Goal: Task Accomplishment & Management: Use online tool/utility

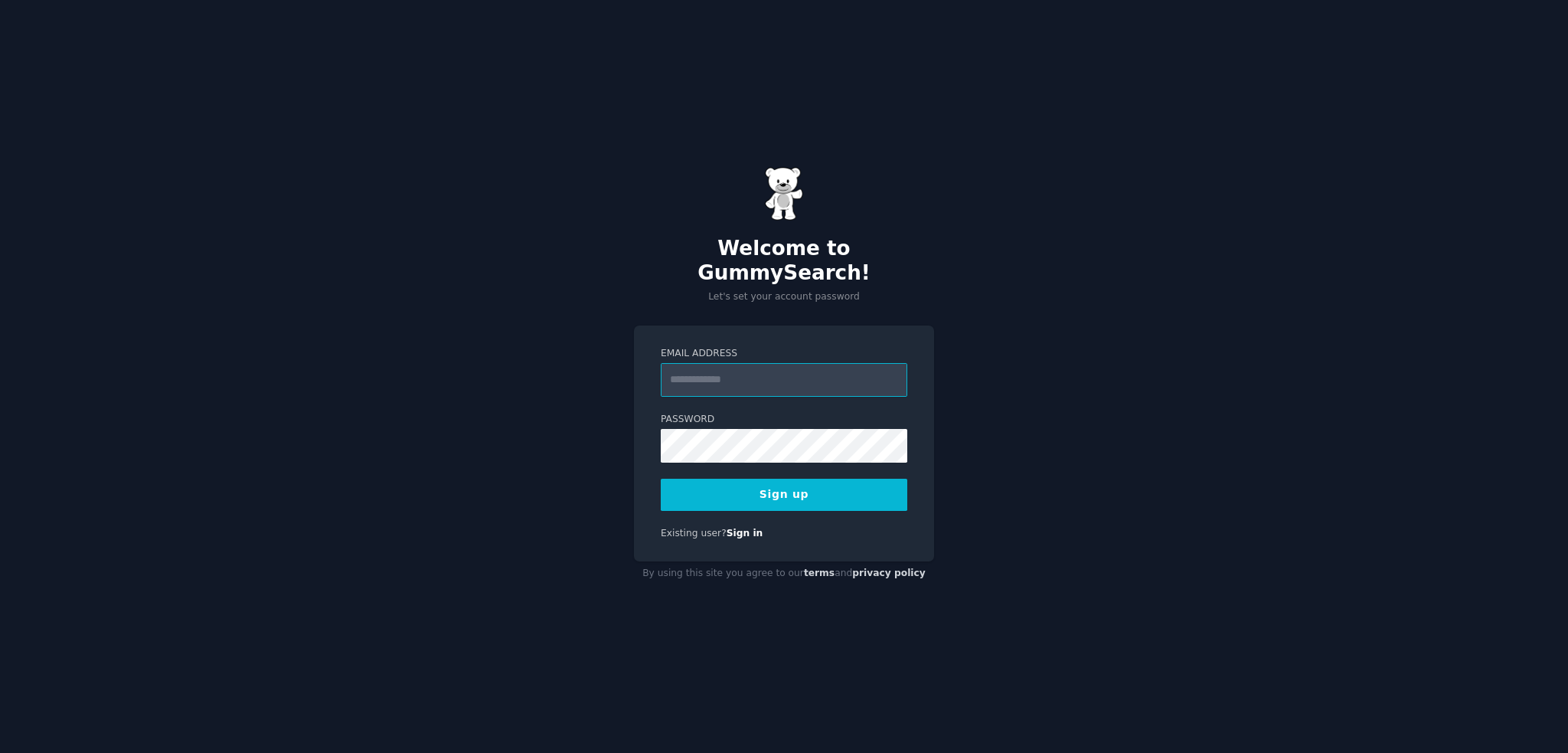
click at [762, 370] on input "Email Address" at bounding box center [784, 380] width 246 height 34
click at [994, 512] on div "Welcome to GummySearch! Let's set your account password Email Address Password …" at bounding box center [784, 376] width 1568 height 753
click at [737, 368] on input "Email Address" at bounding box center [784, 380] width 246 height 34
type input "**********"
click at [747, 486] on button "Sign up" at bounding box center [784, 494] width 246 height 32
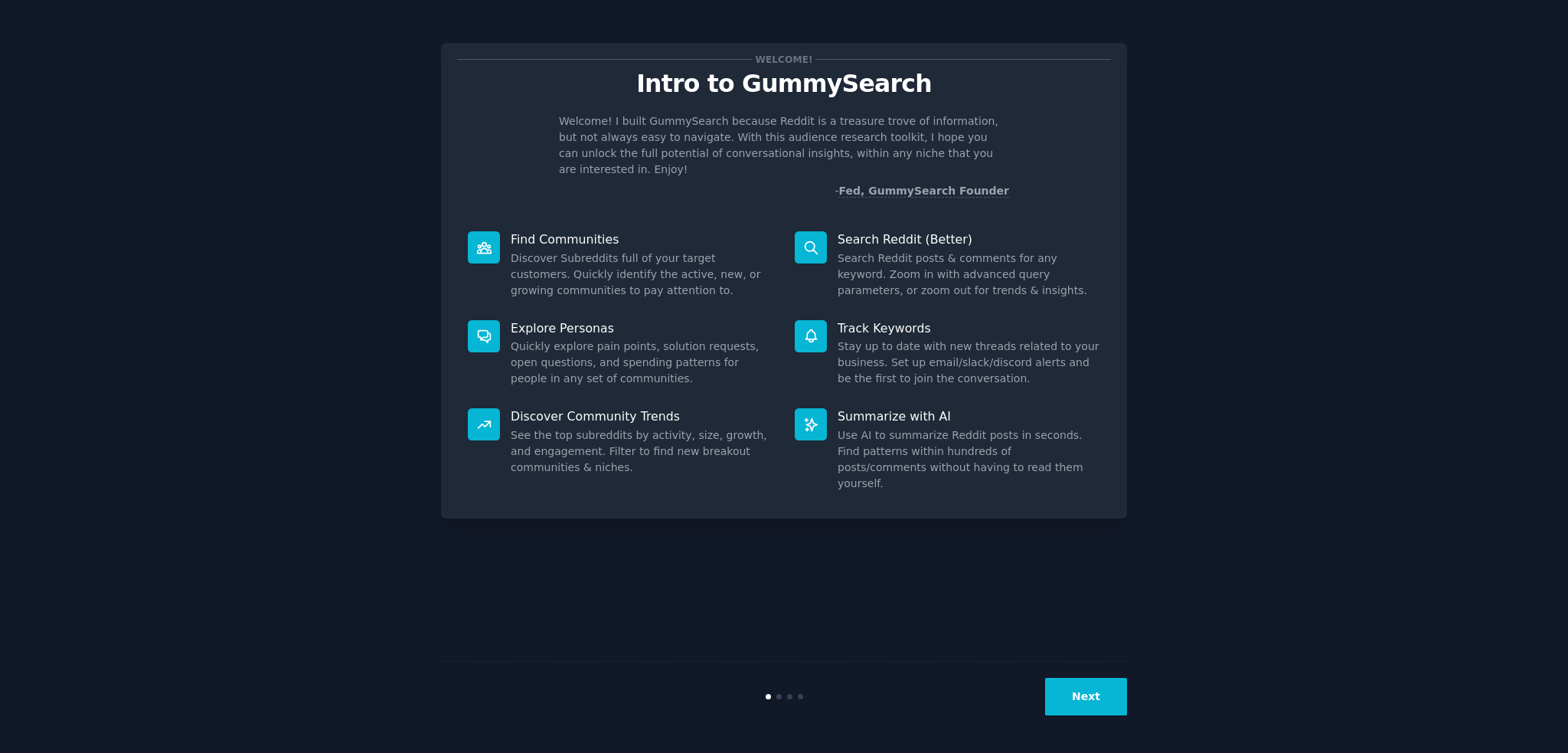
click at [1112, 695] on button "Next" at bounding box center [1085, 696] width 82 height 38
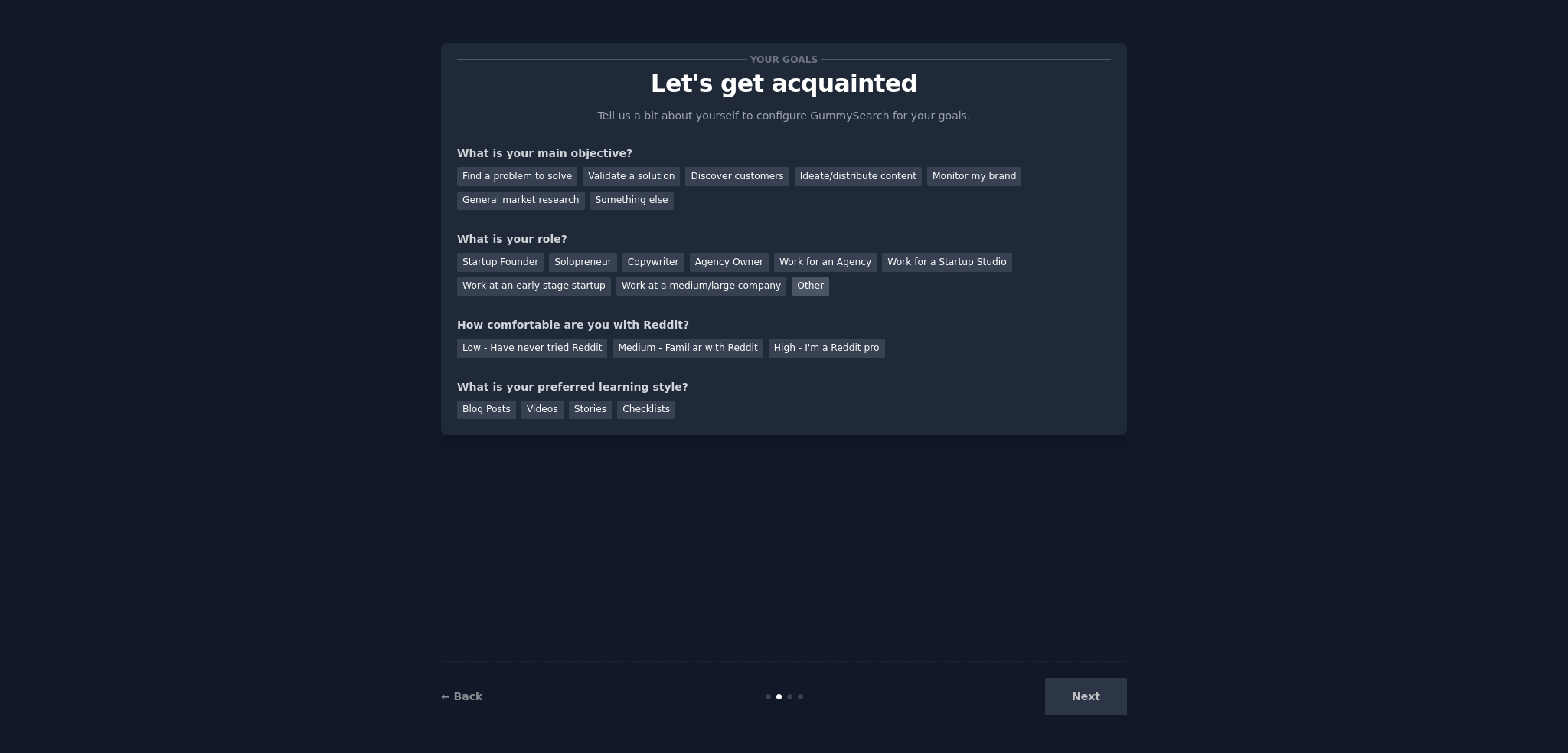
click at [792, 288] on div "Other" at bounding box center [810, 287] width 38 height 19
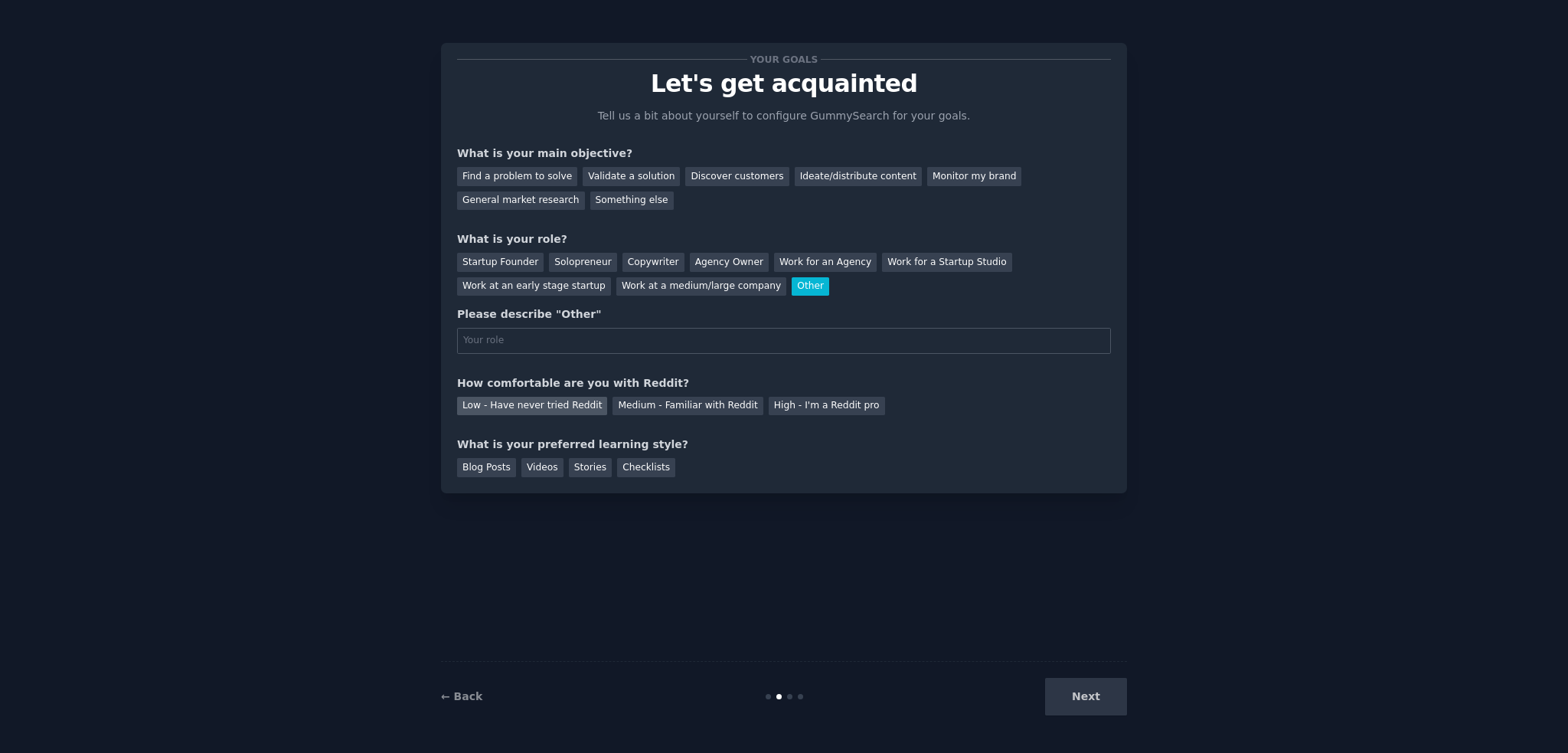
click at [566, 410] on div "Low - Have never tried Reddit" at bounding box center [532, 406] width 150 height 19
click at [612, 408] on div "Medium - Familiar with Reddit" at bounding box center [687, 406] width 150 height 19
click at [505, 468] on div "Blog Posts" at bounding box center [486, 467] width 59 height 19
click at [717, 183] on div "Discover customers" at bounding box center [737, 176] width 104 height 19
click at [1086, 702] on div "Next" at bounding box center [1013, 696] width 229 height 38
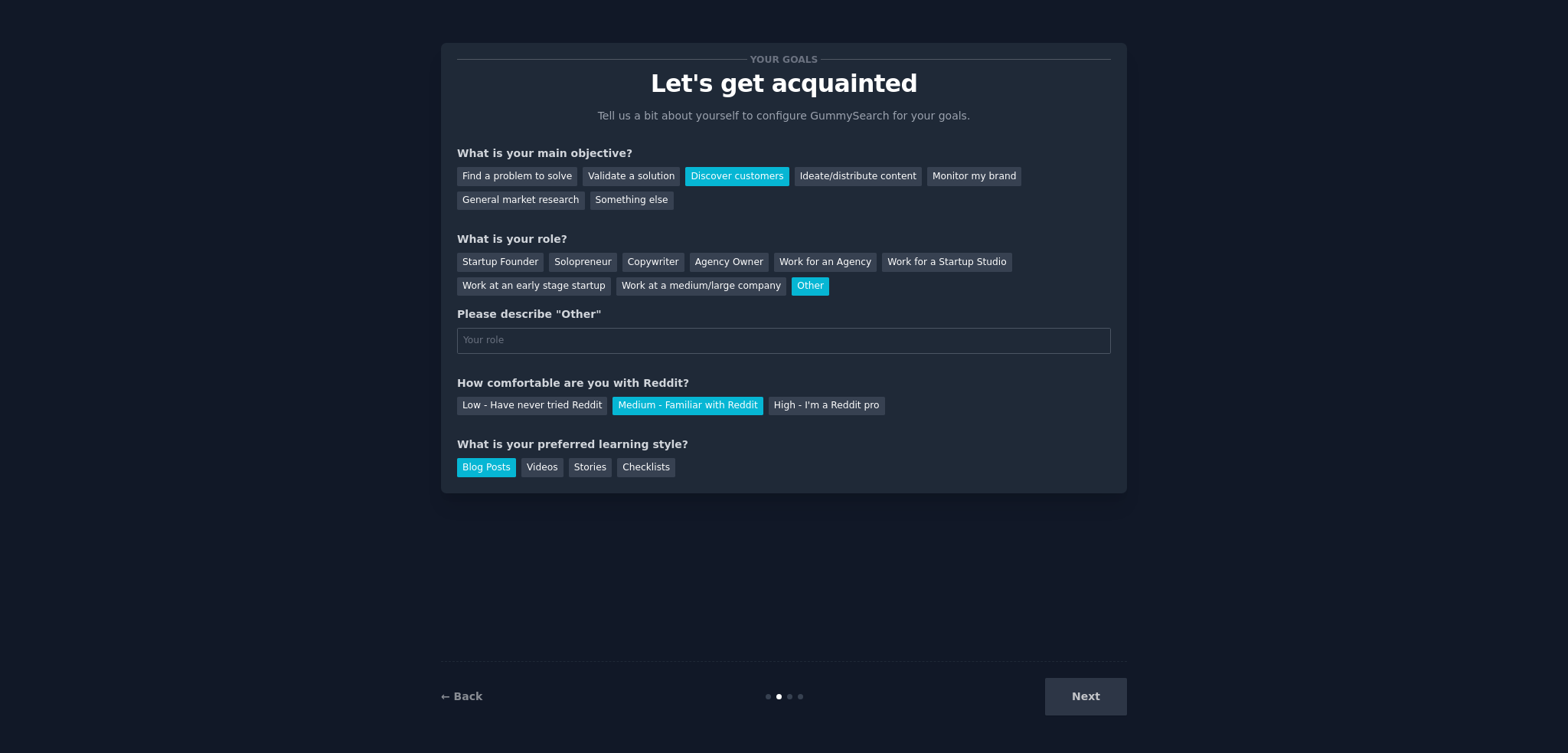
click at [1067, 695] on div "Next" at bounding box center [1013, 696] width 229 height 38
click at [616, 291] on div "Work at a medium/large company" at bounding box center [701, 287] width 170 height 19
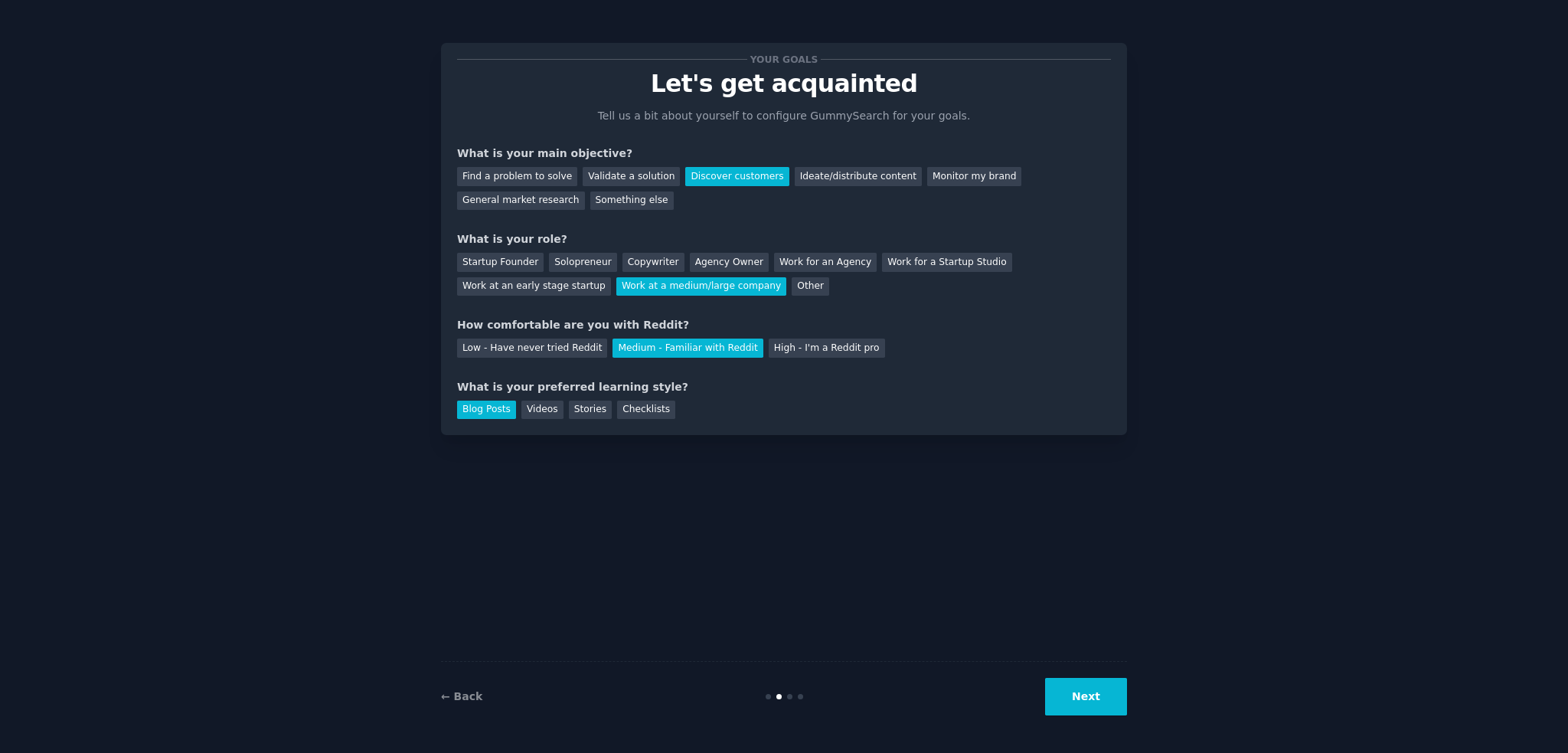
click at [1110, 704] on button "Next" at bounding box center [1085, 696] width 82 height 38
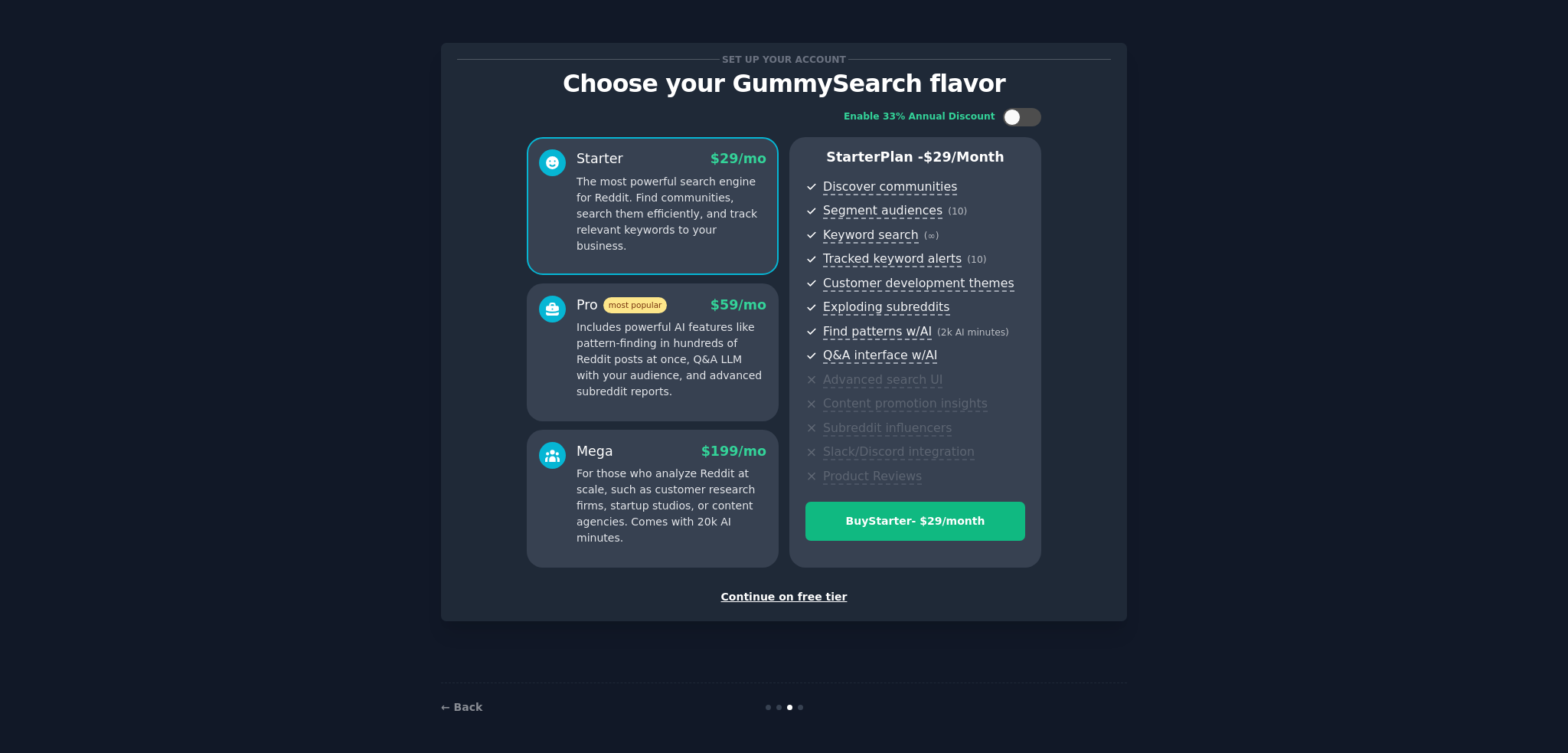
click at [781, 600] on div "Continue on free tier" at bounding box center [784, 597] width 654 height 16
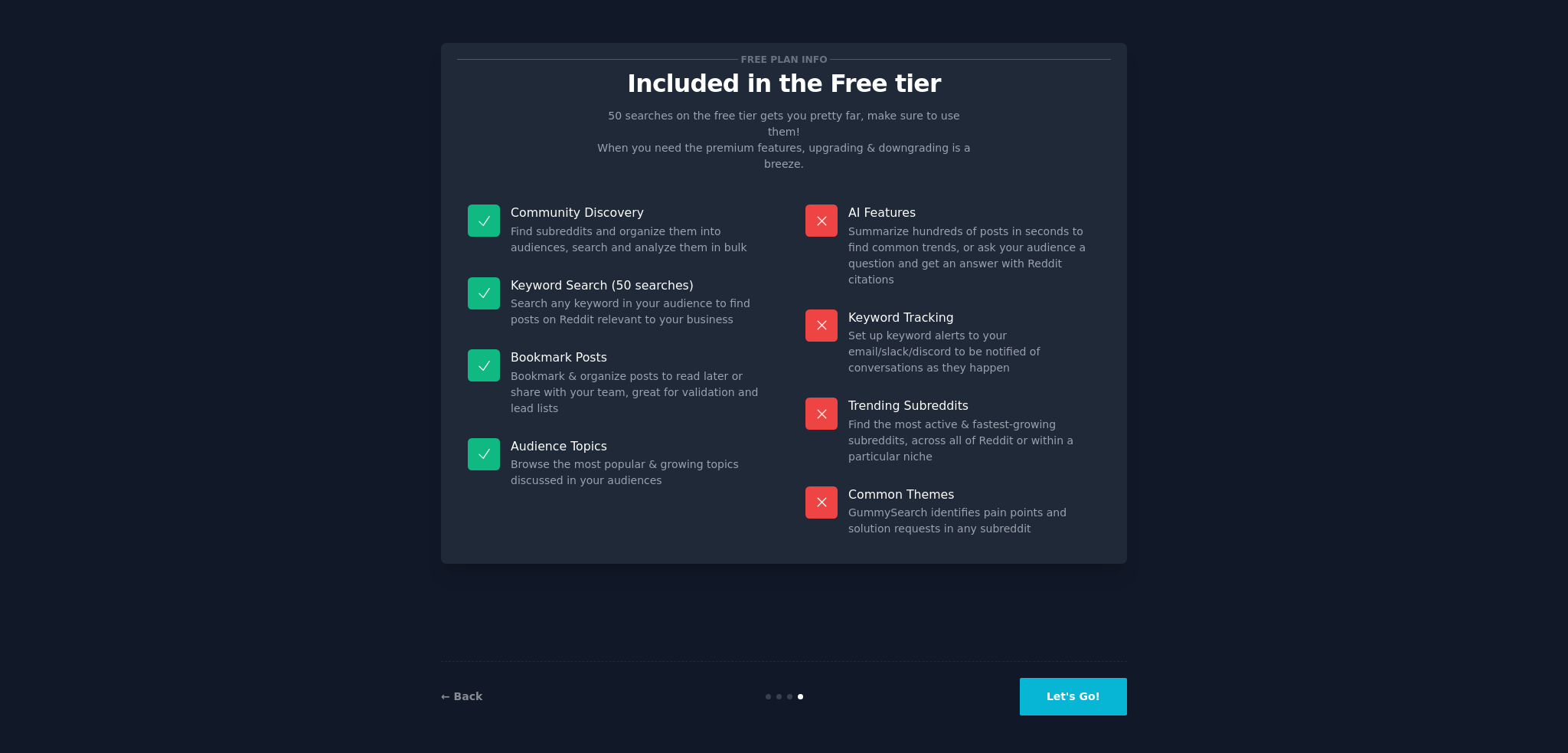
click at [1074, 698] on button "Let's Go!" at bounding box center [1073, 696] width 108 height 38
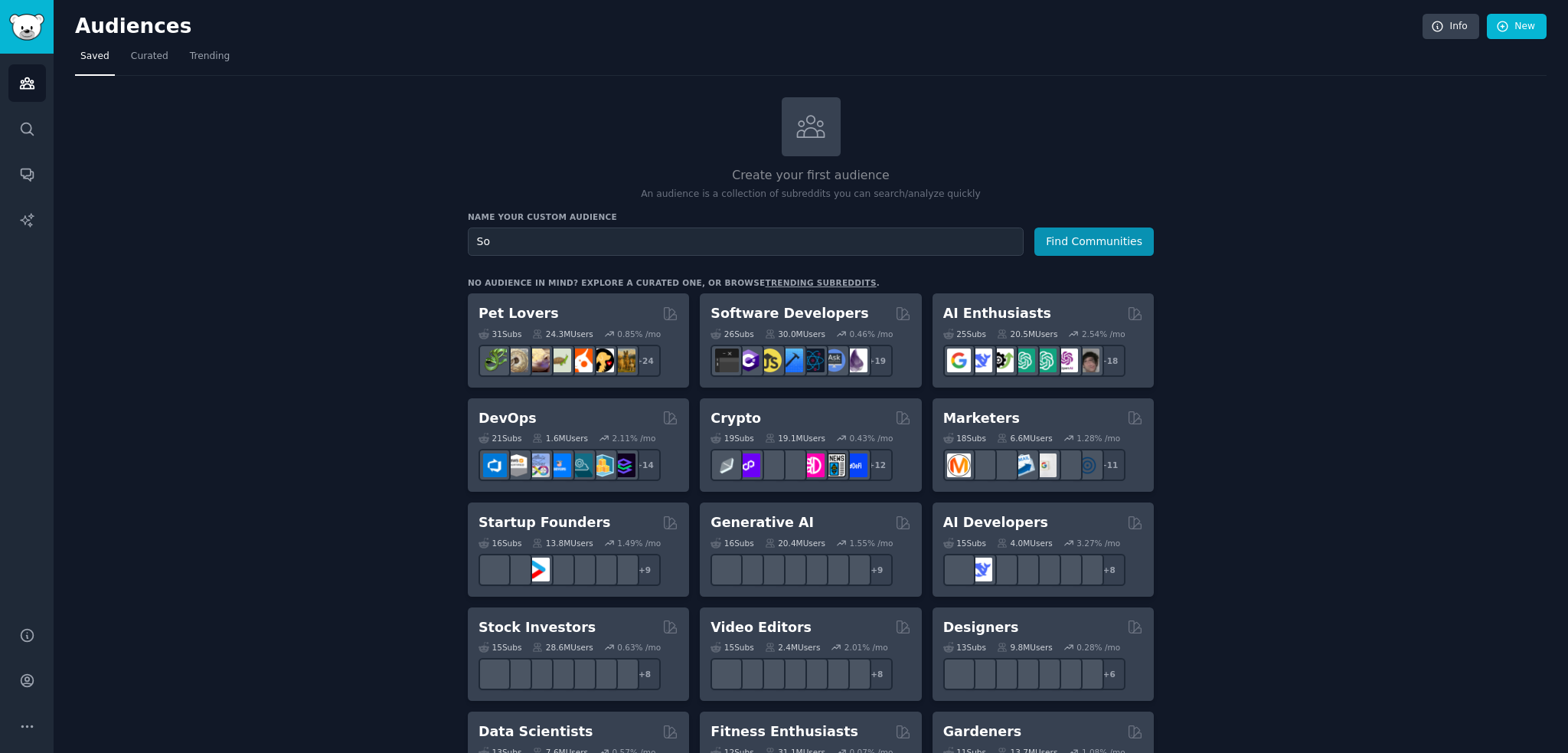
type input "S"
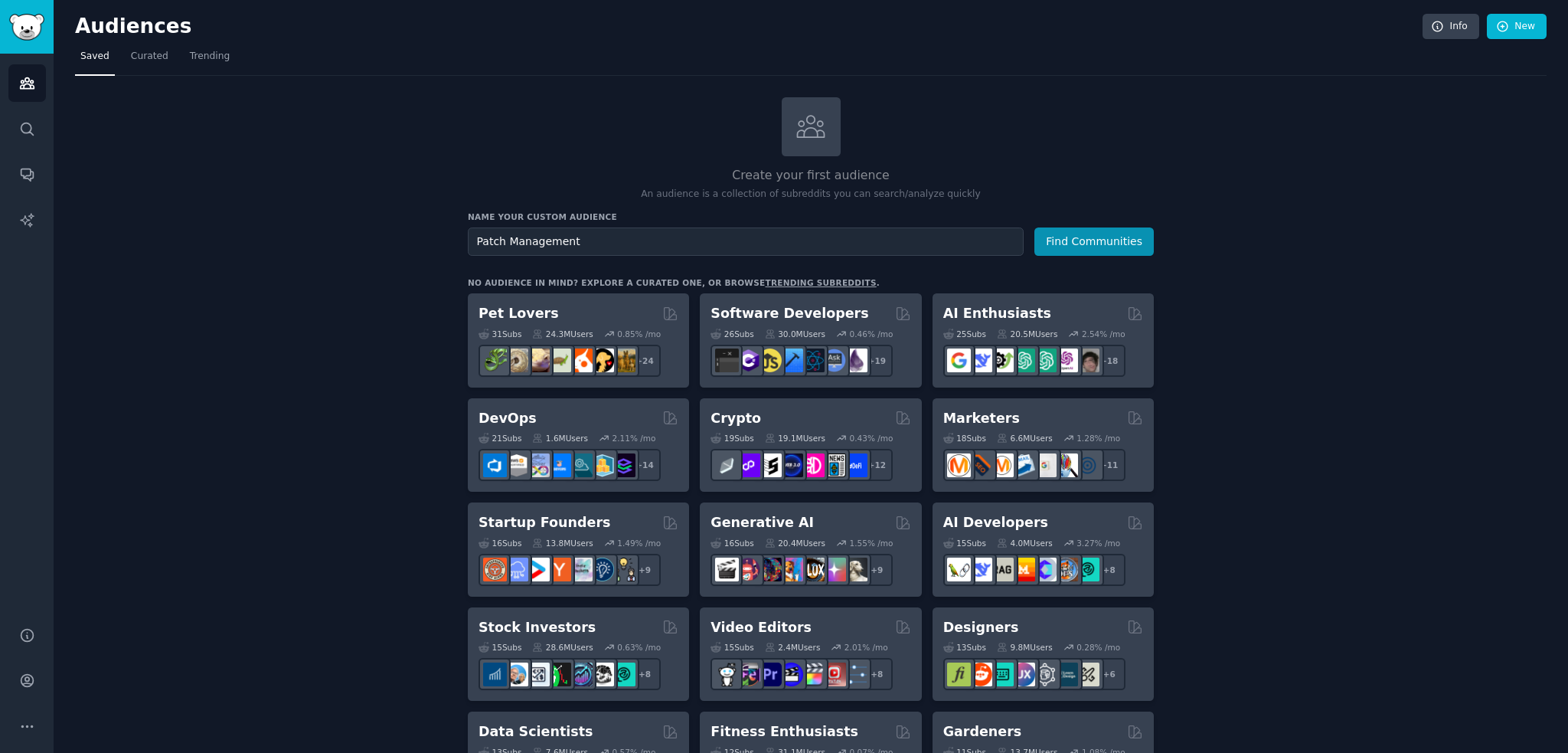
type input "Patch Management"
click at [1034, 228] on button "Find Communities" at bounding box center [1093, 241] width 119 height 28
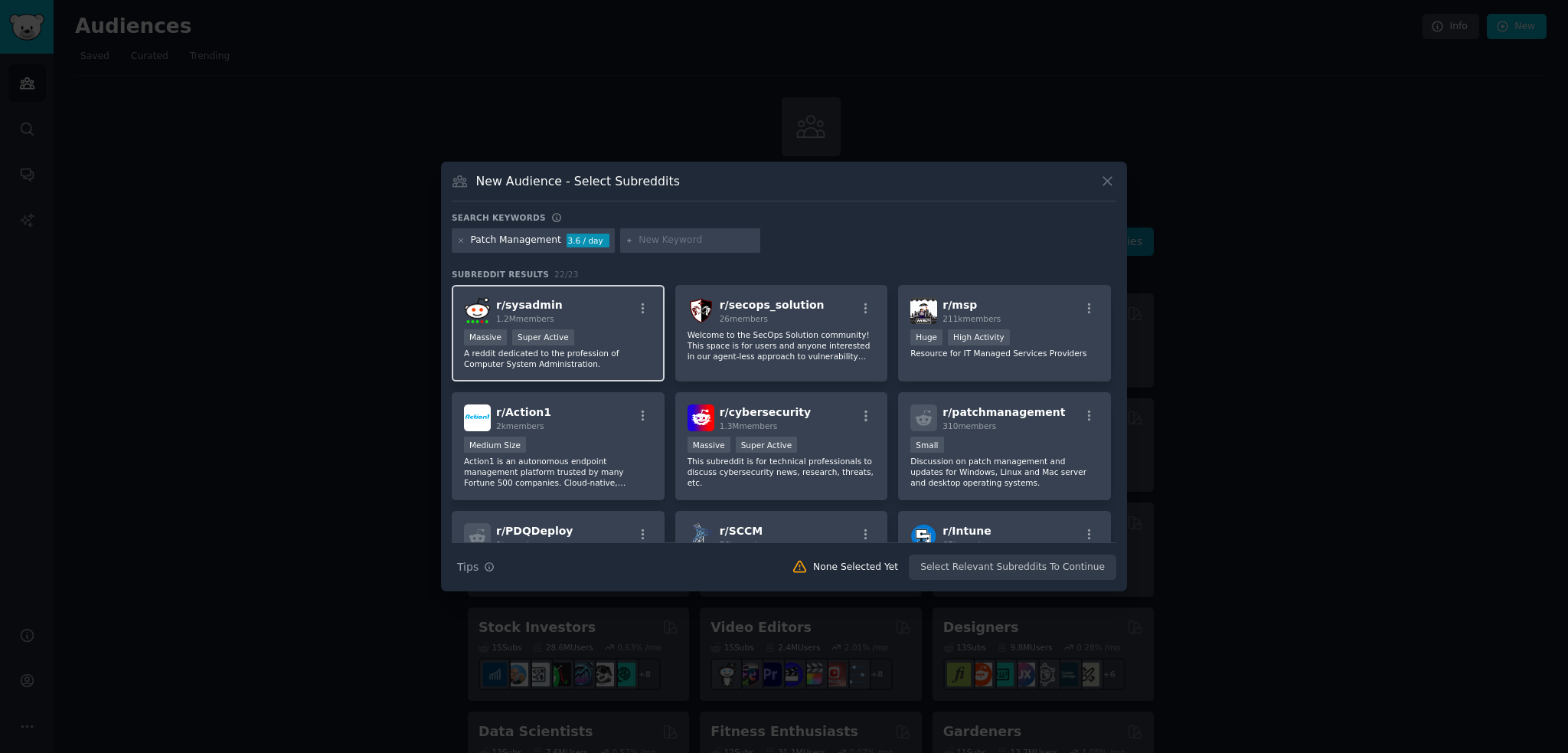
click at [611, 321] on div "r/ sysadmin 1.2M members" at bounding box center [558, 311] width 188 height 27
